Goal: Obtain resource: Download file/media

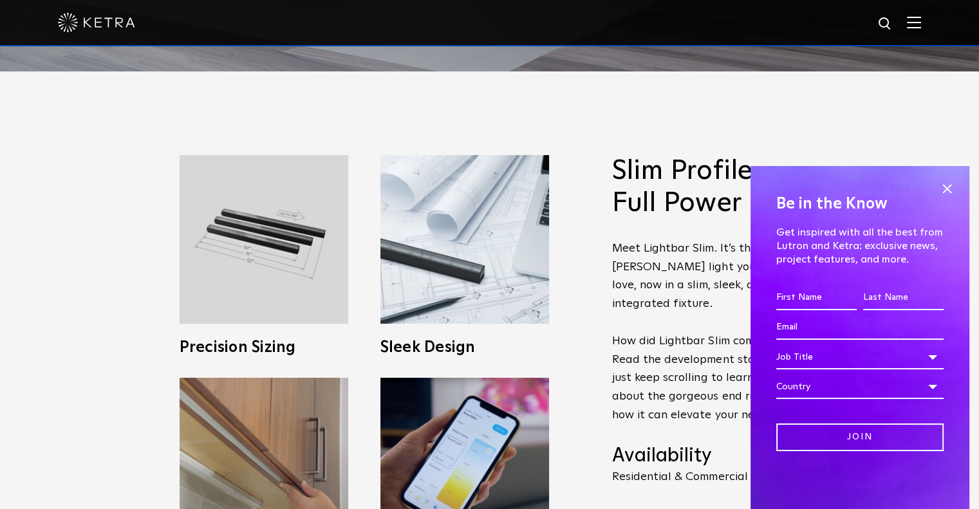
scroll to position [447, 0]
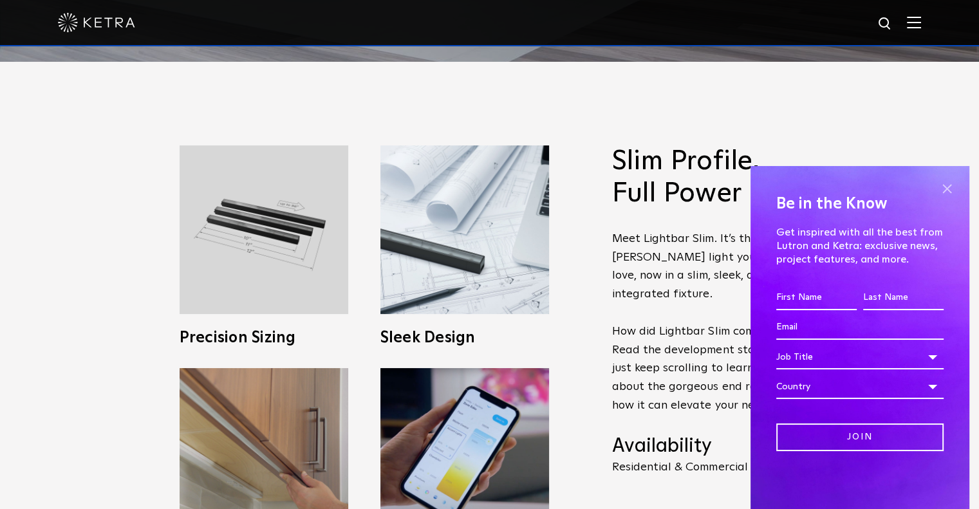
click at [943, 190] on span at bounding box center [946, 188] width 19 height 19
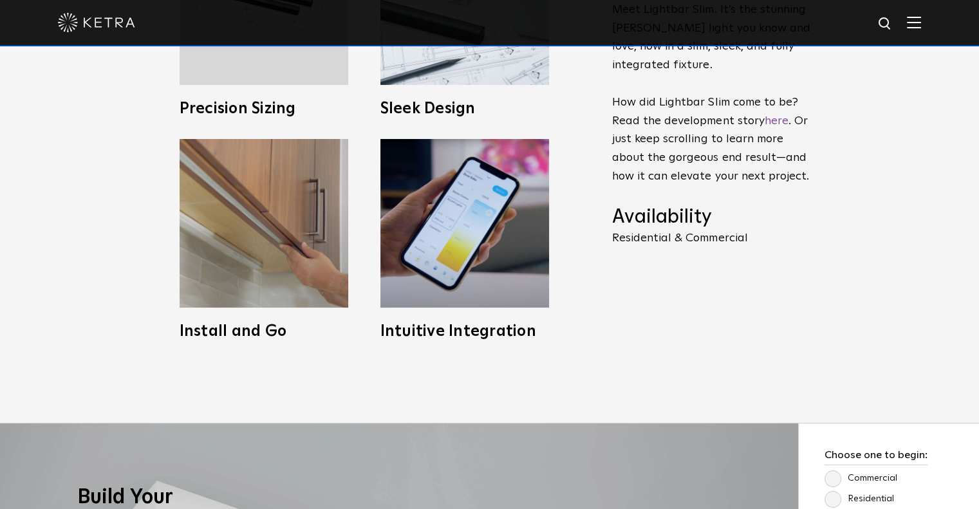
scroll to position [682, 0]
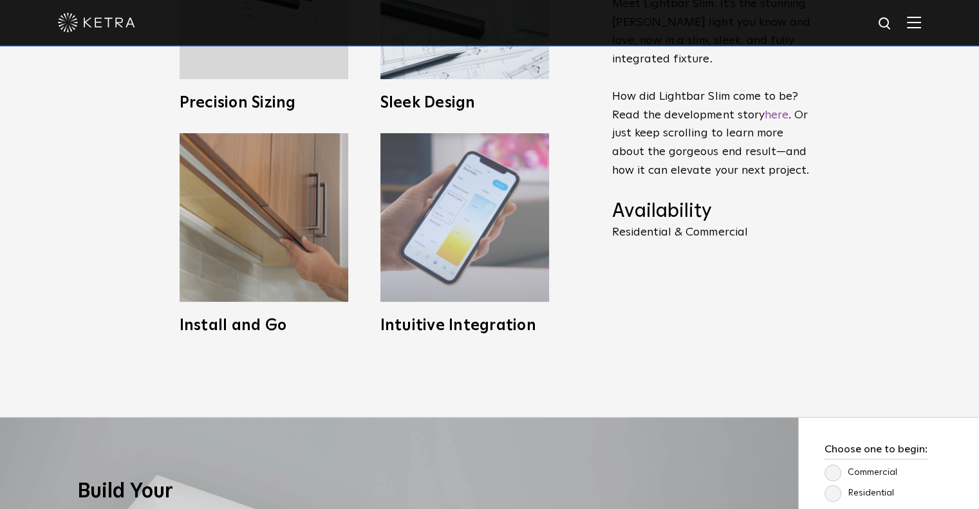
click at [463, 251] on img at bounding box center [464, 217] width 169 height 169
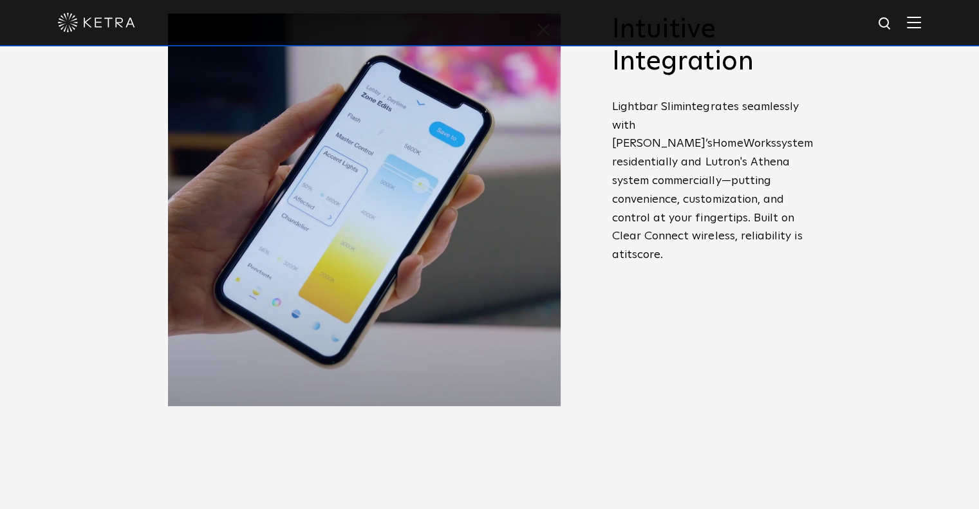
scroll to position [579, 0]
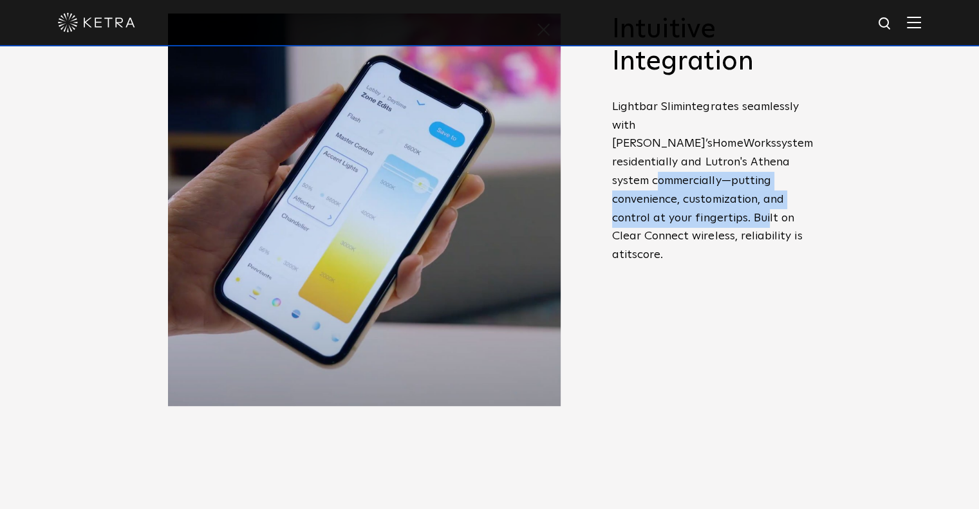
drag, startPoint x: 650, startPoint y: 164, endPoint x: 762, endPoint y: 197, distance: 116.0
click at [762, 197] on span "system residentially and Lutron's Athena system commercially—putting convenienc…" at bounding box center [712, 190] width 201 height 104
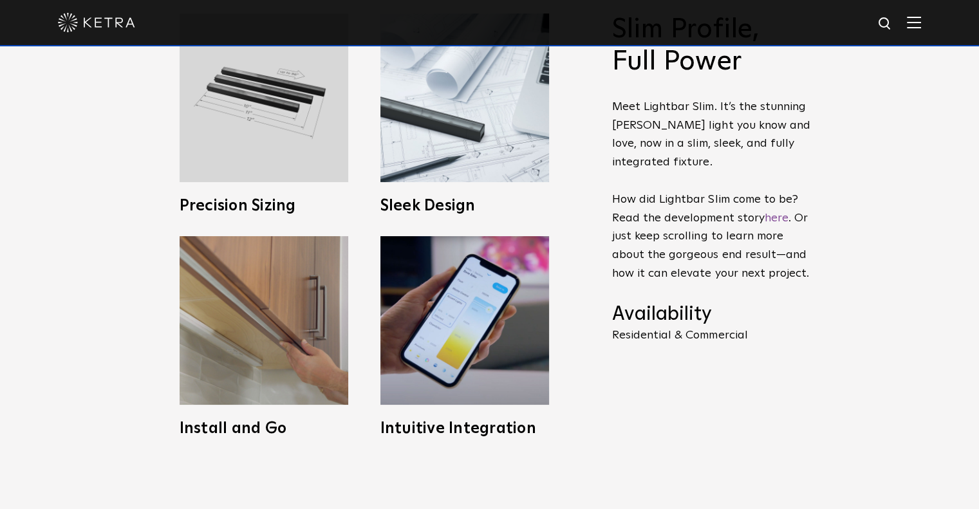
click at [762, 197] on p "Meet Lightbar Slim. It’s the stunning [PERSON_NAME] light you know and love, no…" at bounding box center [711, 190] width 199 height 185
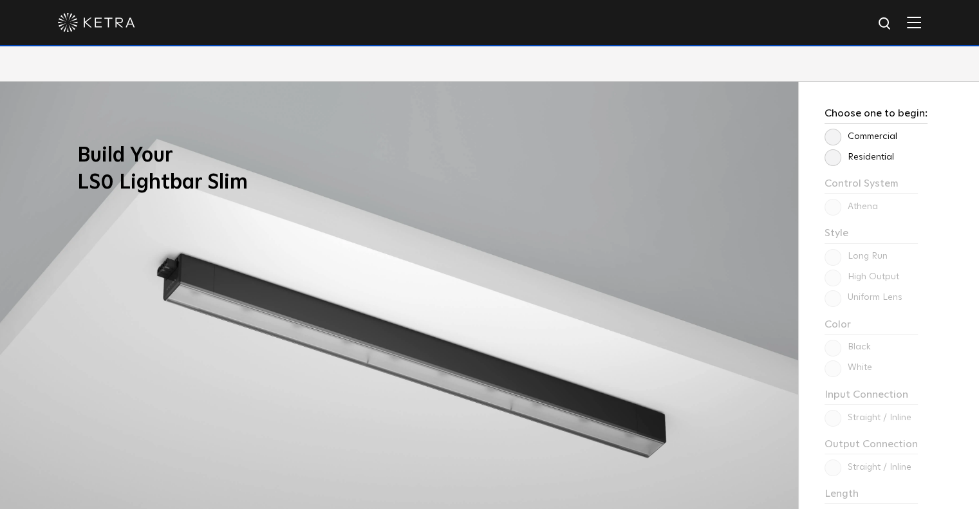
scroll to position [1017, 0]
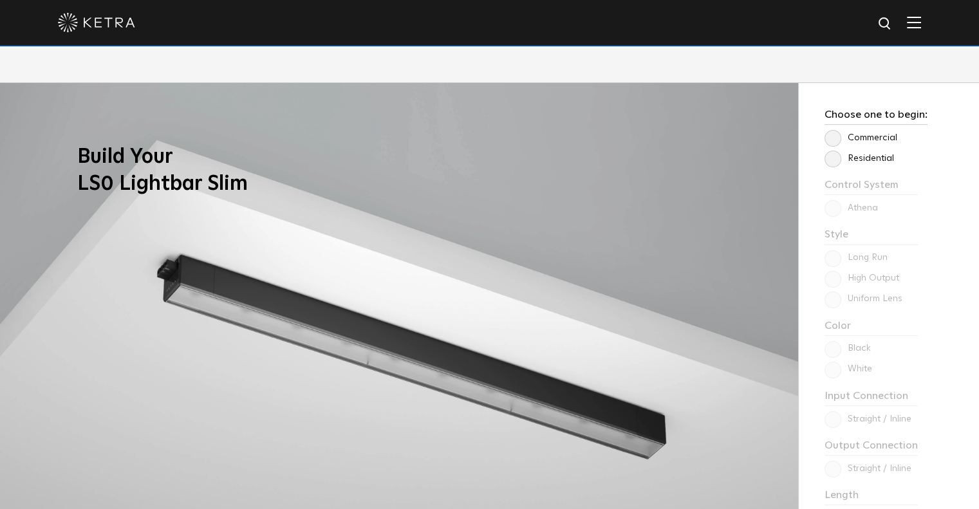
click at [835, 161] on label "Residential" at bounding box center [858, 158] width 69 height 11
click at [0, 0] on input "Residential" at bounding box center [0, 0] width 0 height 0
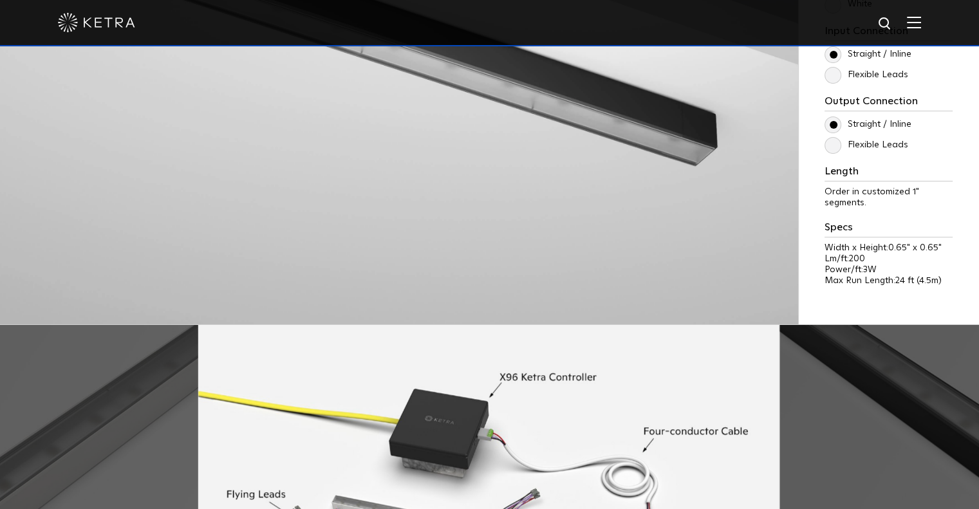
scroll to position [1382, 0]
drag, startPoint x: 855, startPoint y: 189, endPoint x: 896, endPoint y: 203, distance: 42.7
click at [896, 203] on p "Order in customized 1" segments." at bounding box center [888, 197] width 128 height 22
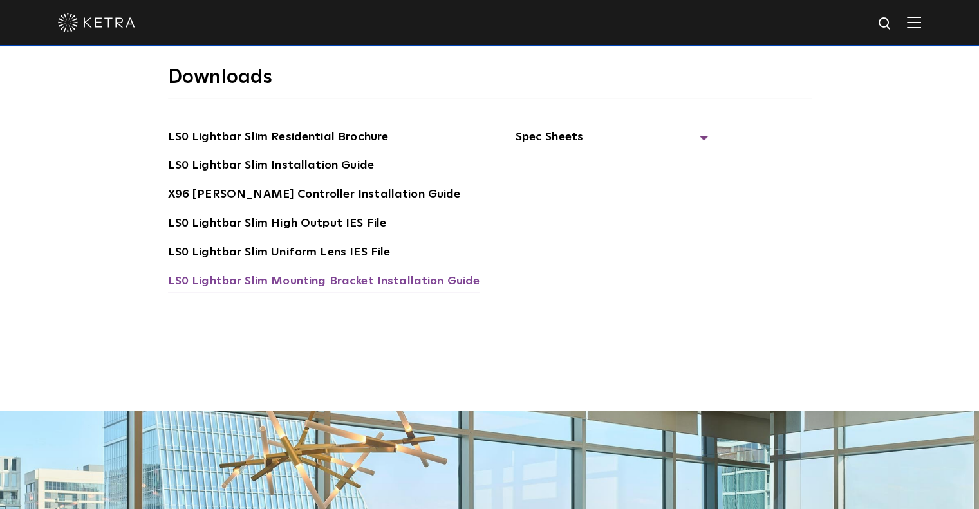
scroll to position [2520, 0]
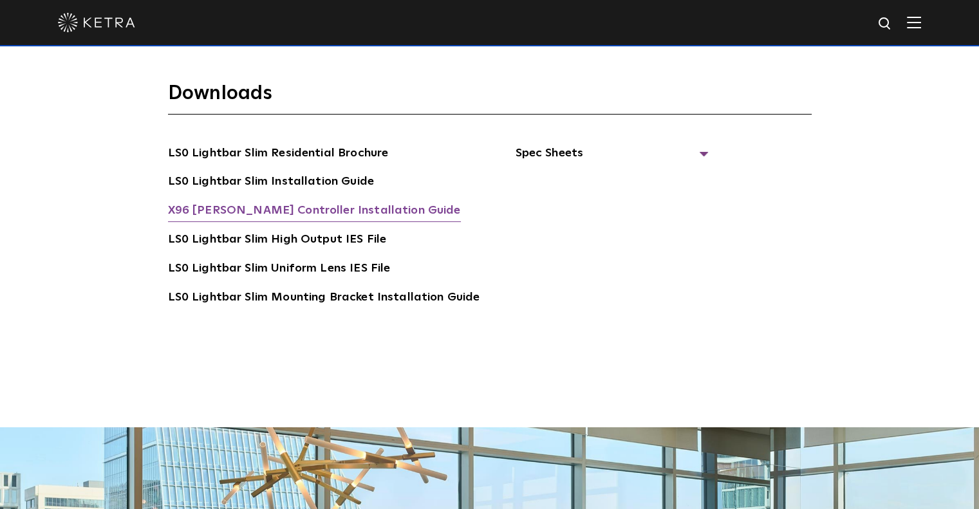
click at [277, 201] on link "X96 [PERSON_NAME] Controller Installation Guide" at bounding box center [314, 211] width 293 height 21
